Goal: Task Accomplishment & Management: Manage account settings

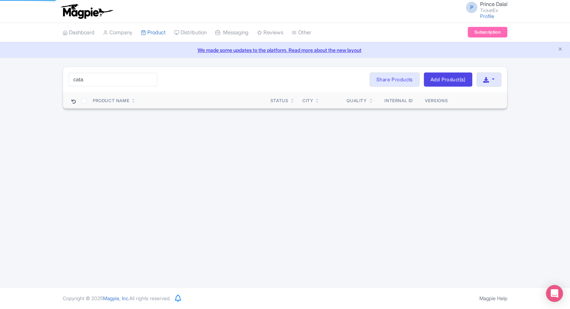
type input "cata"
click at [11, 93] on div "cata Search Bulk Actions Delete Add to Collection Share Products Add to Collect…" at bounding box center [285, 88] width 570 height 42
click at [83, 84] on input "cata" at bounding box center [113, 79] width 88 height 13
click at [54, 93] on div "cata Search Bulk Actions Delete Add to Collection Share Products Add to Collect…" at bounding box center [285, 88] width 570 height 42
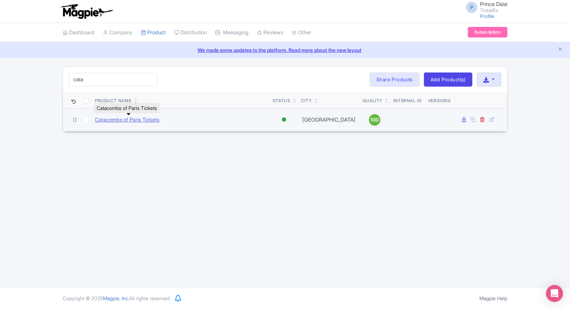
click at [113, 120] on link "Catacombs of Paris Tickets" at bounding box center [127, 120] width 64 height 8
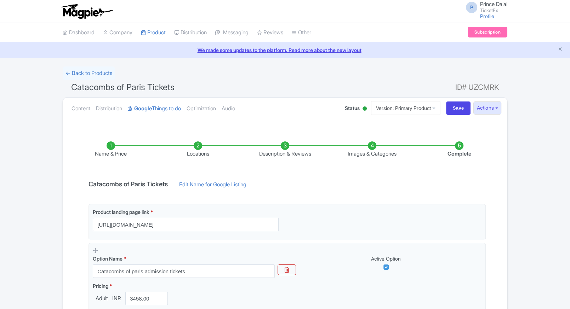
scroll to position [102, 0]
